Goal: Information Seeking & Learning: Find specific fact

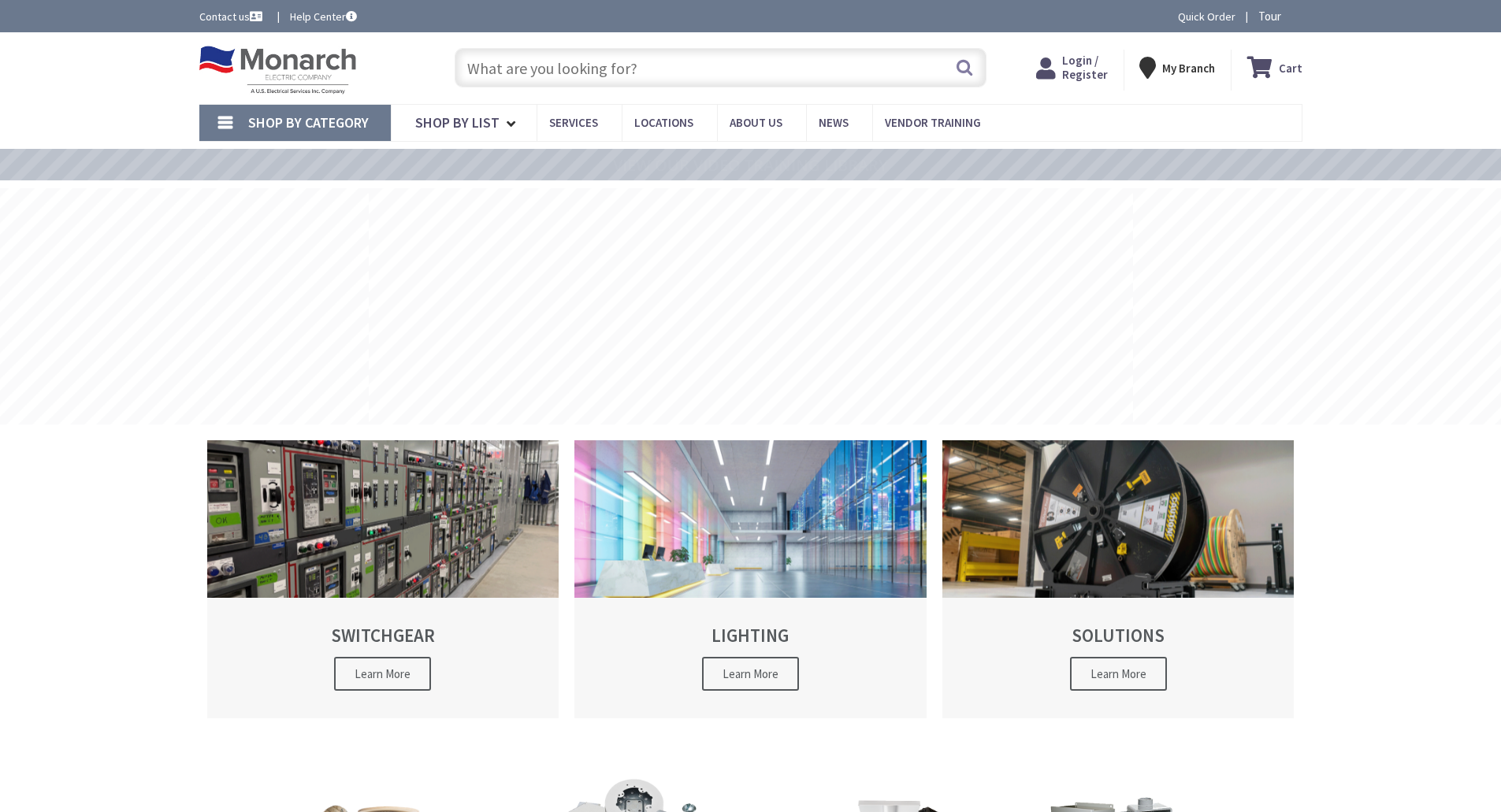
click at [682, 61] on input "text" at bounding box center [720, 68] width 532 height 40
type input "[PERSON_NAME], [GEOGRAPHIC_DATA], [GEOGRAPHIC_DATA]"
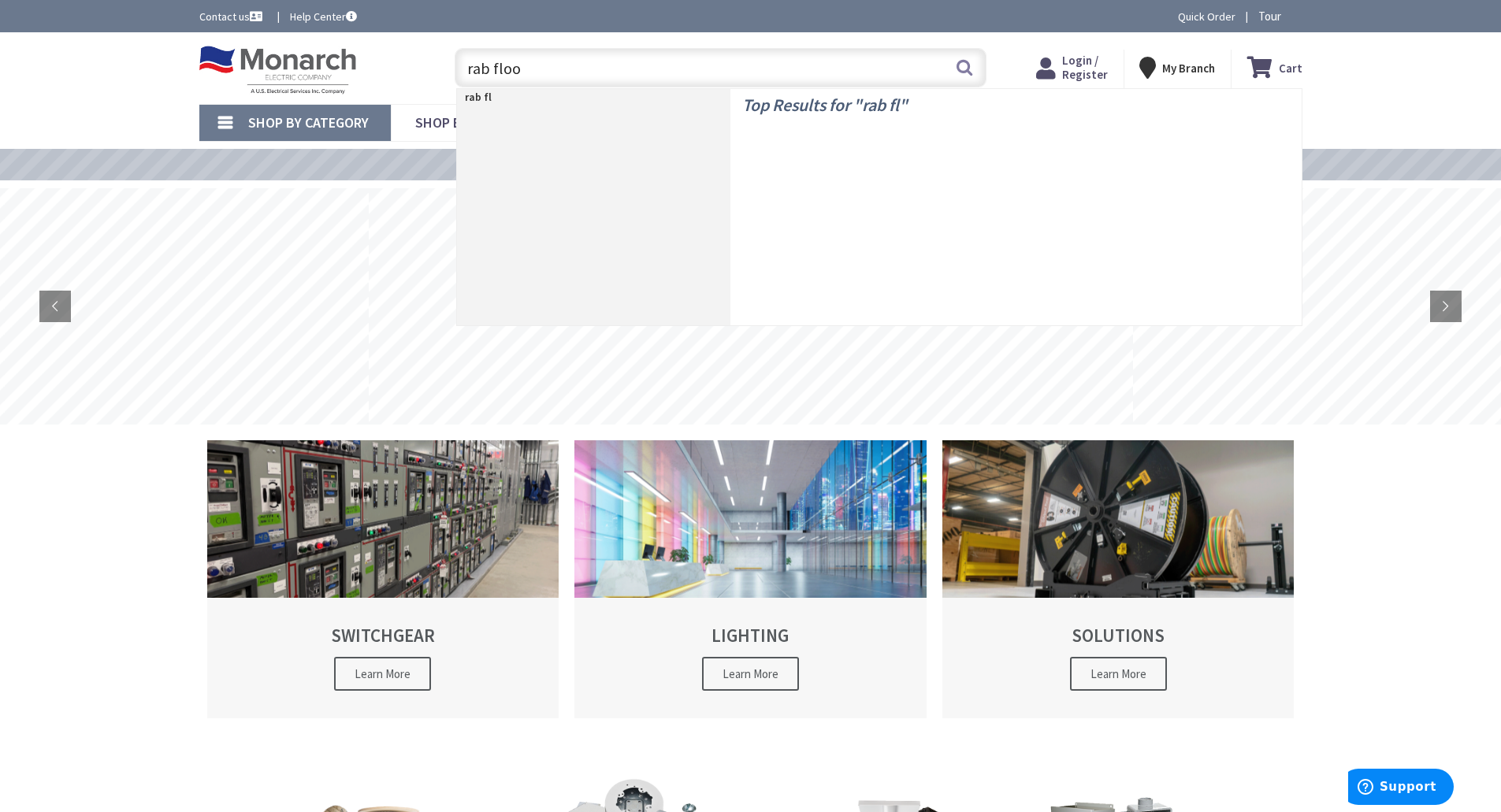
type input "rab flood"
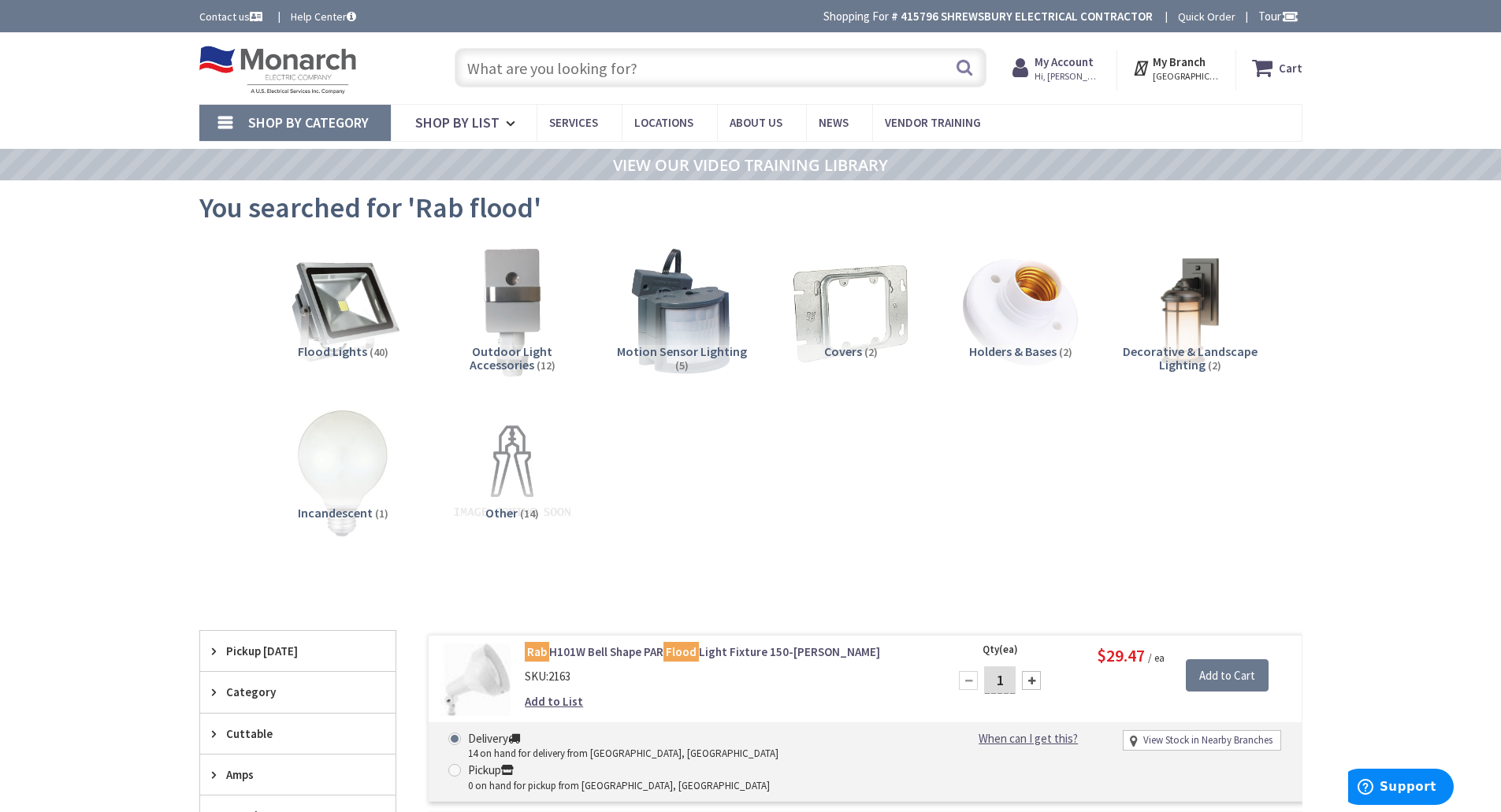
click at [662, 78] on input "text" at bounding box center [720, 68] width 532 height 40
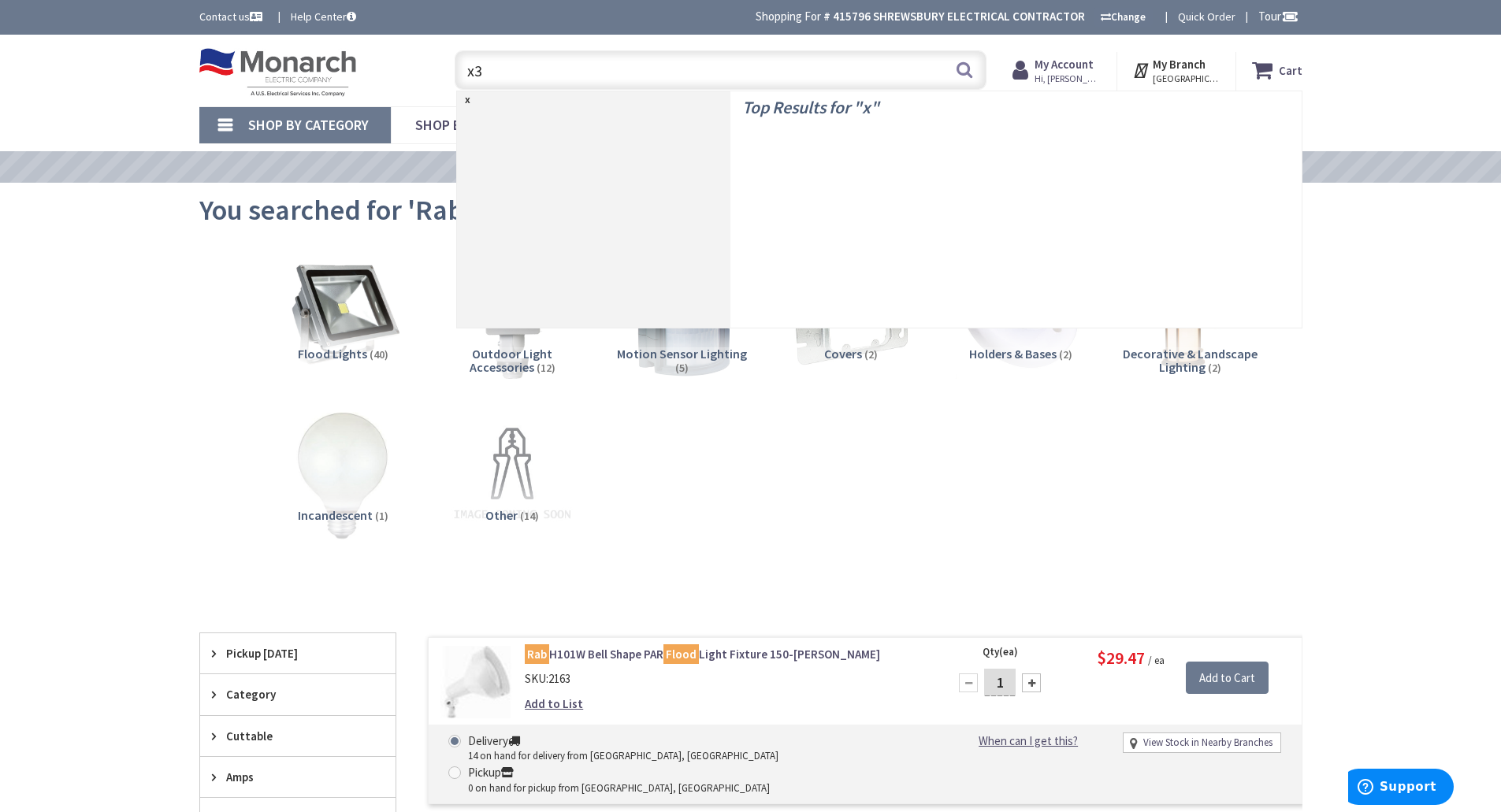
type input "x34"
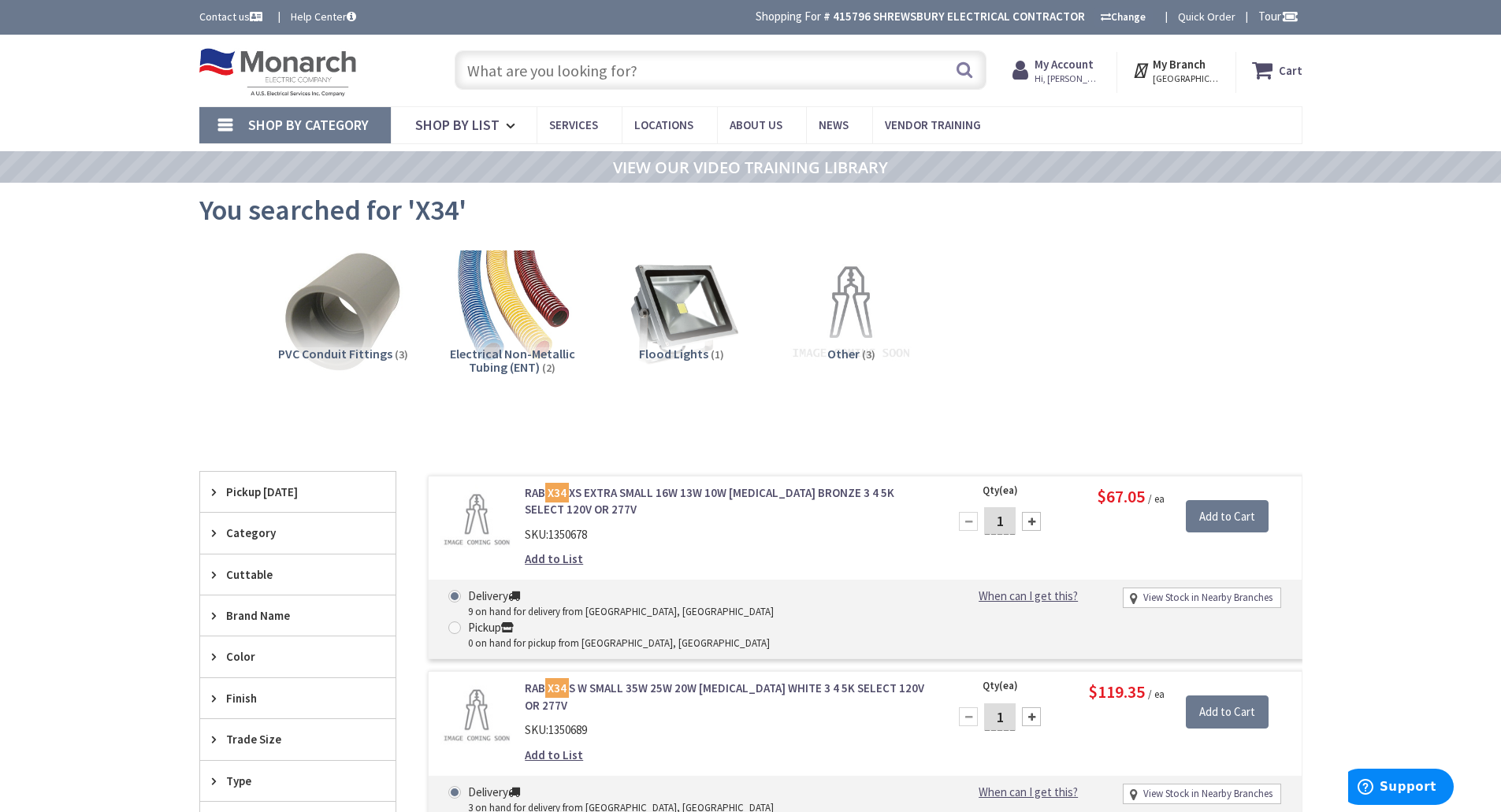
click at [572, 81] on input "text" at bounding box center [720, 70] width 532 height 40
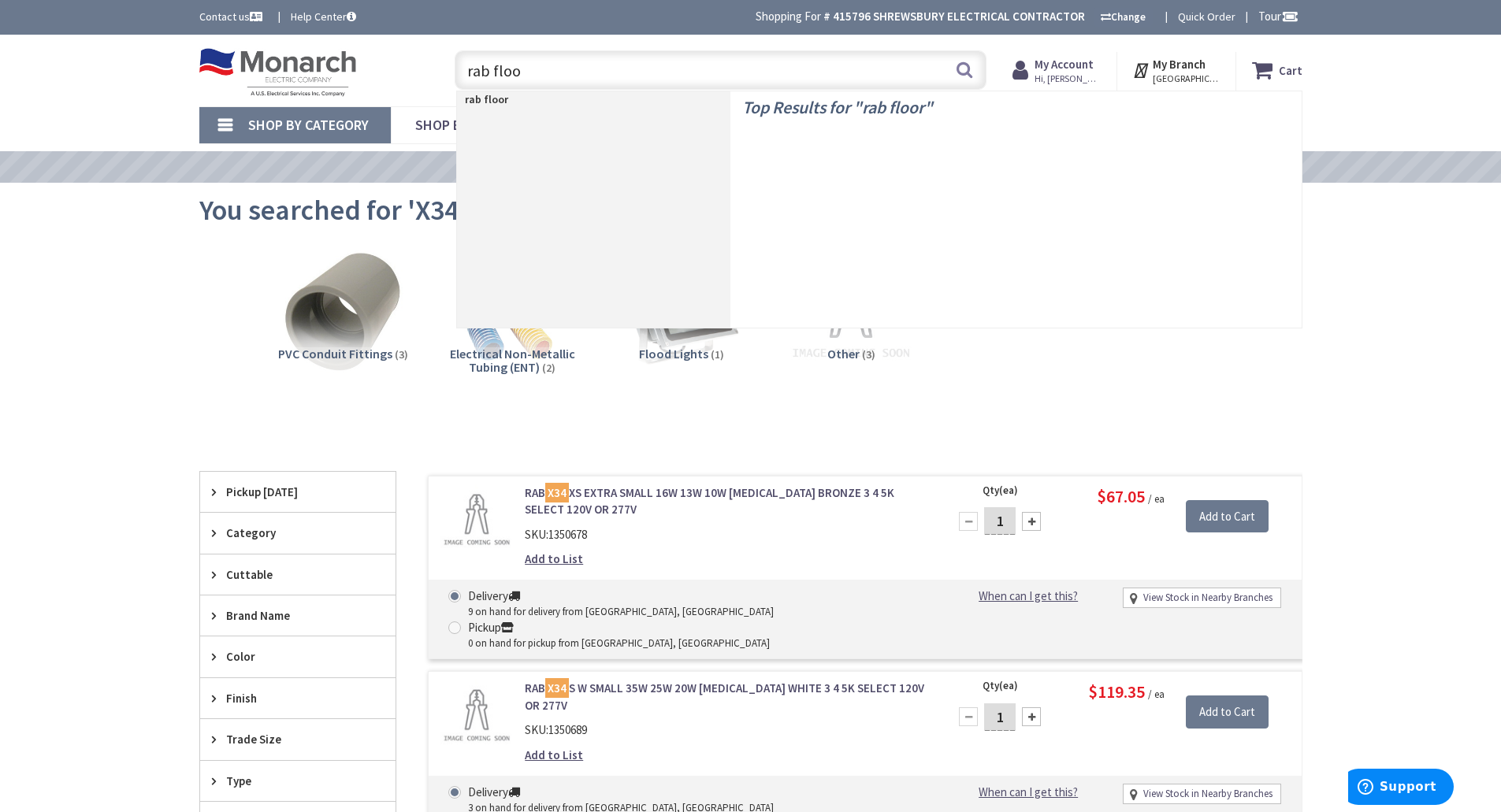
type input "rab flood"
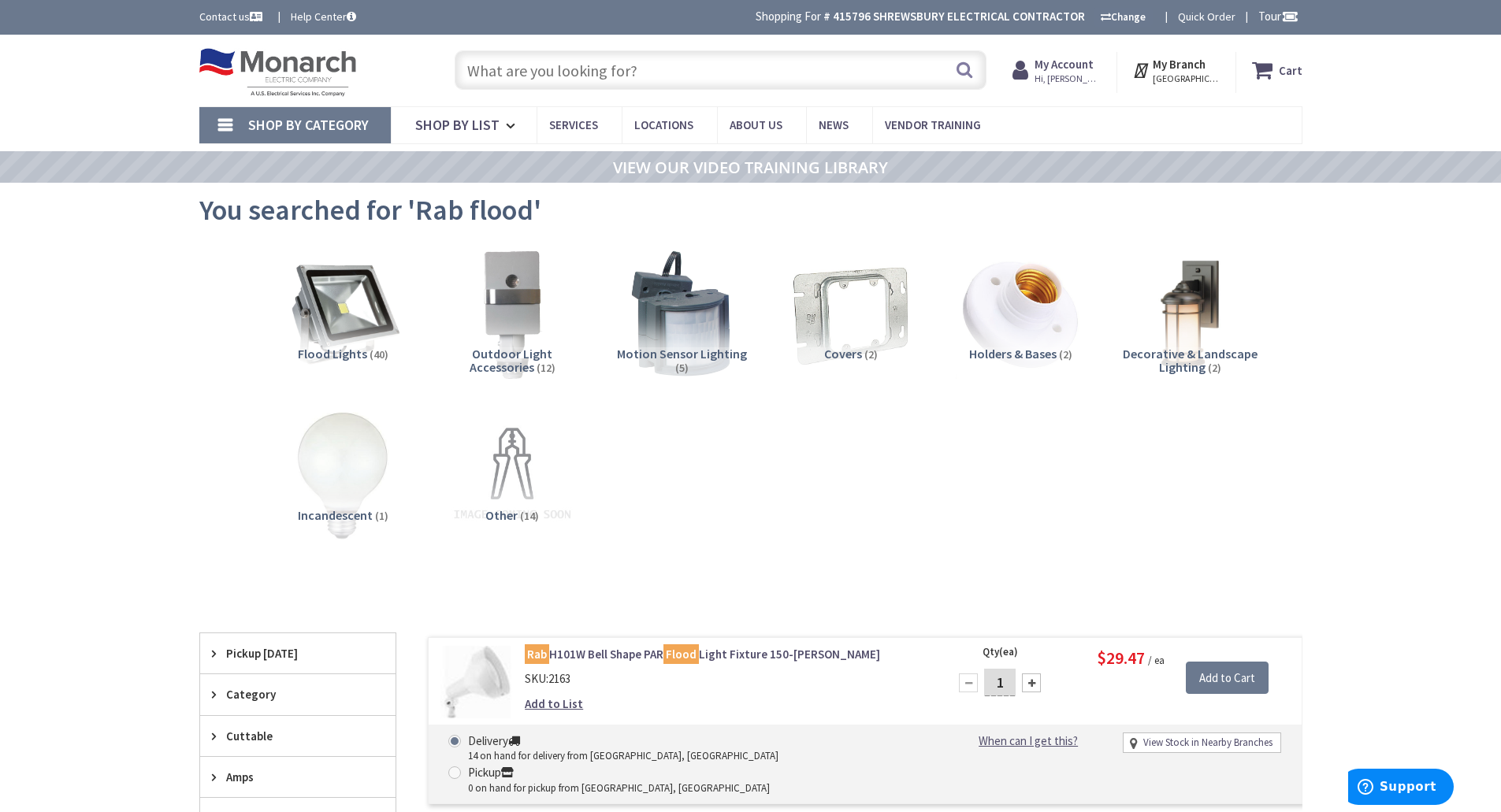
click at [572, 77] on input "text" at bounding box center [720, 70] width 532 height 40
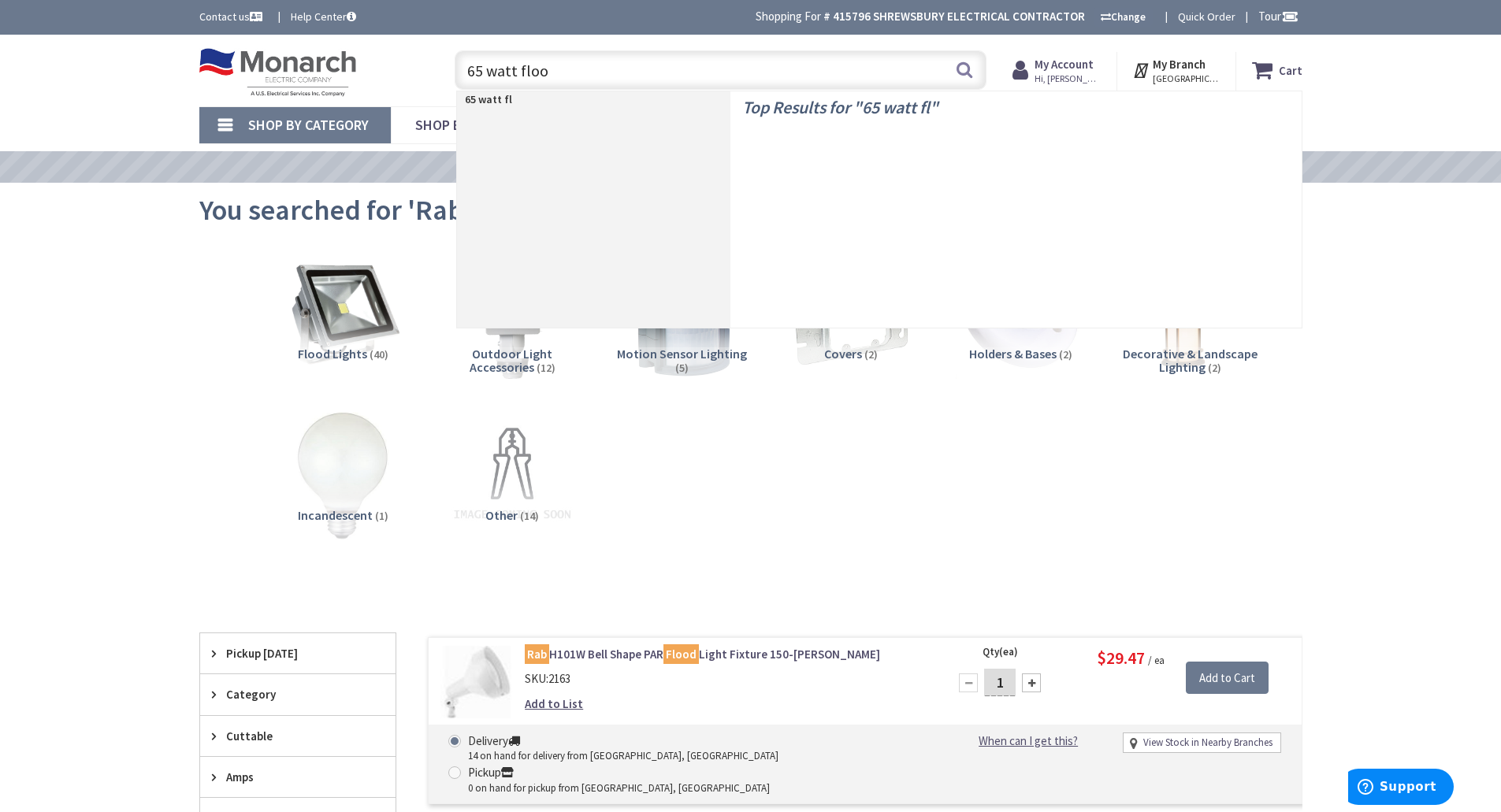
type input "65 watt flood"
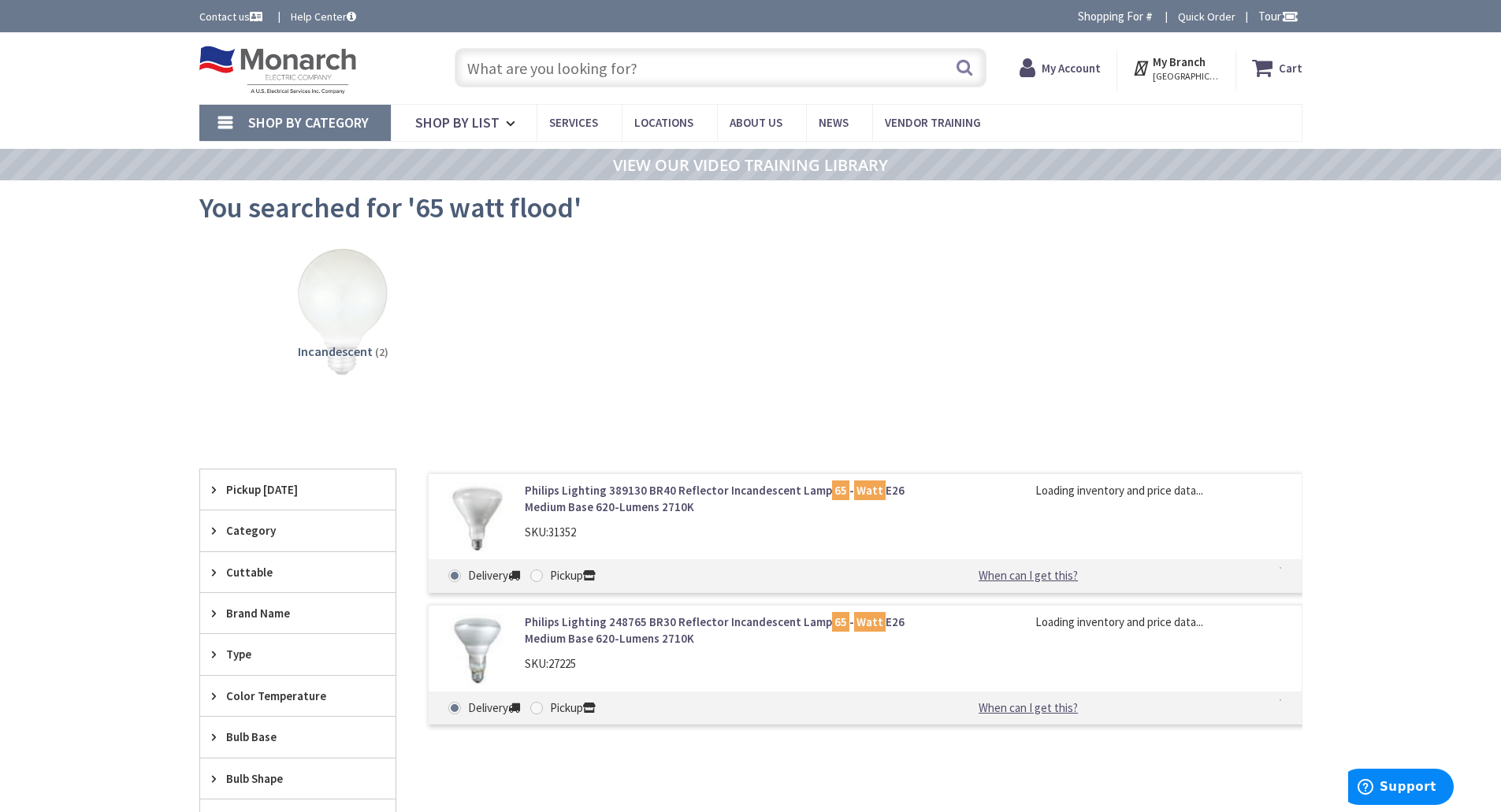
click at [578, 58] on input "text" at bounding box center [720, 68] width 532 height 40
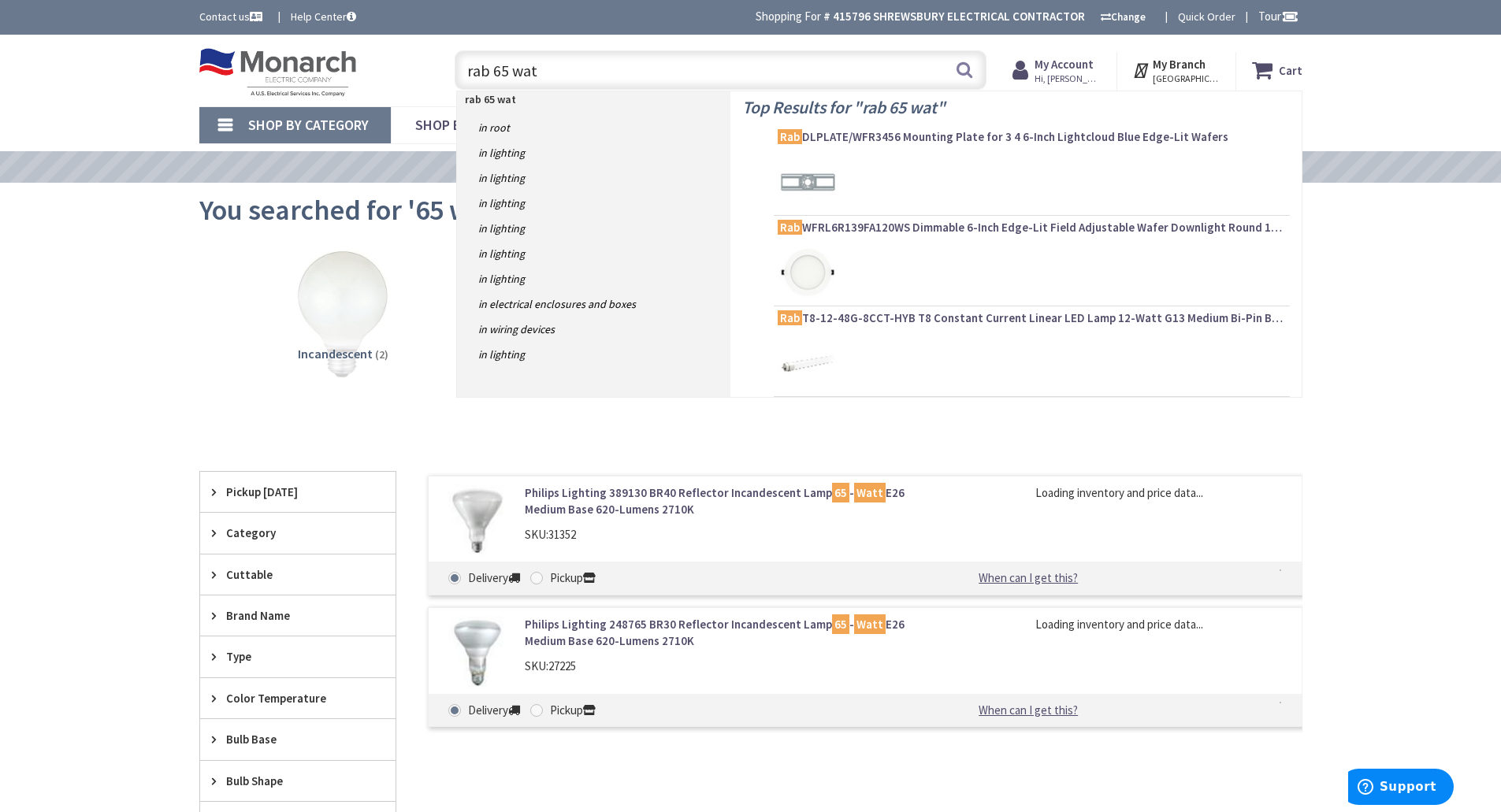
type input "rab 65 watt"
